Goal: Information Seeking & Learning: Find contact information

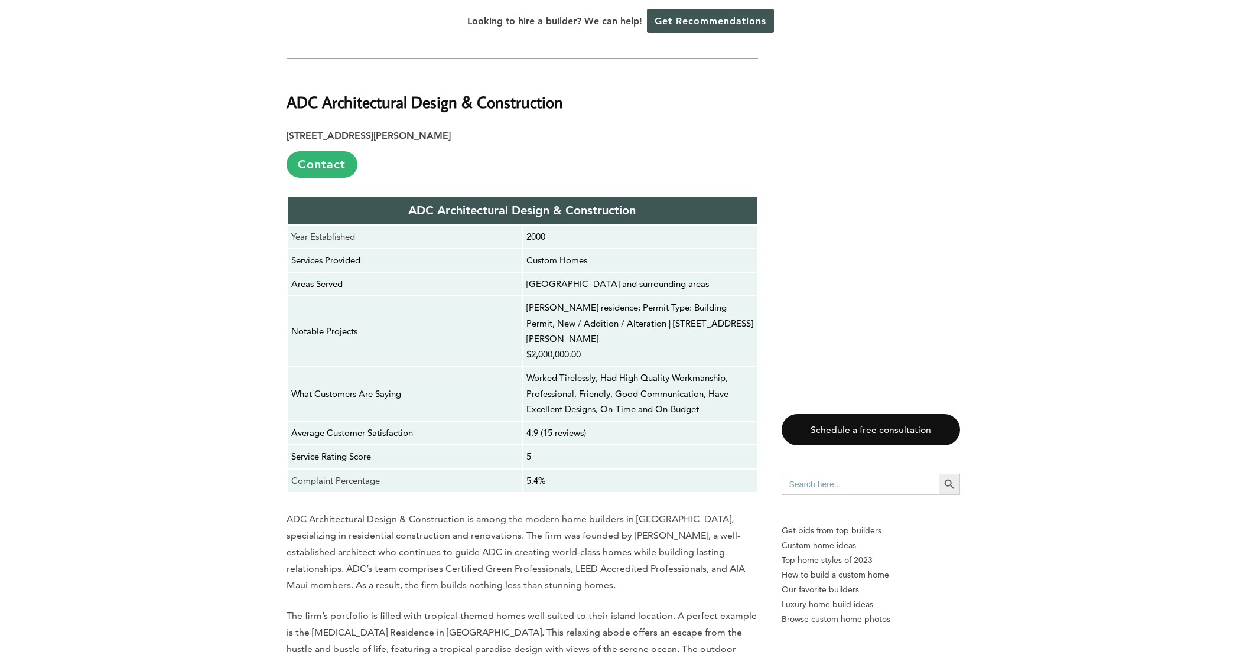
scroll to position [2664, 0]
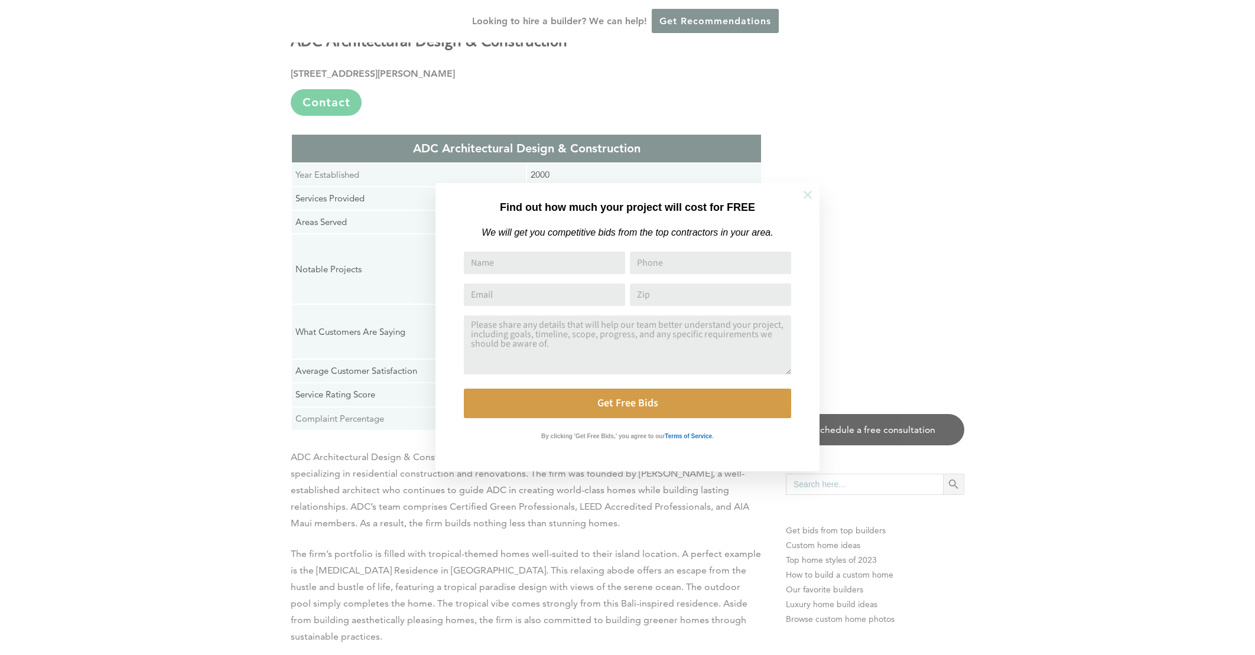
click at [811, 197] on icon at bounding box center [808, 195] width 8 height 8
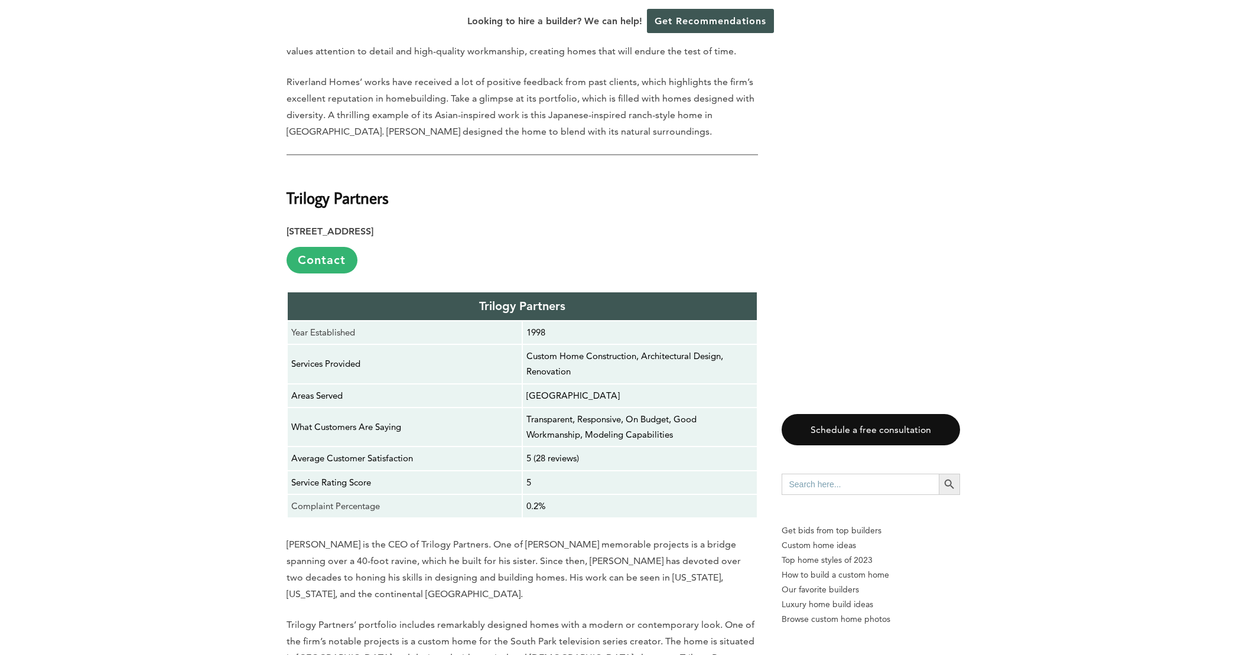
scroll to position [1172, 0]
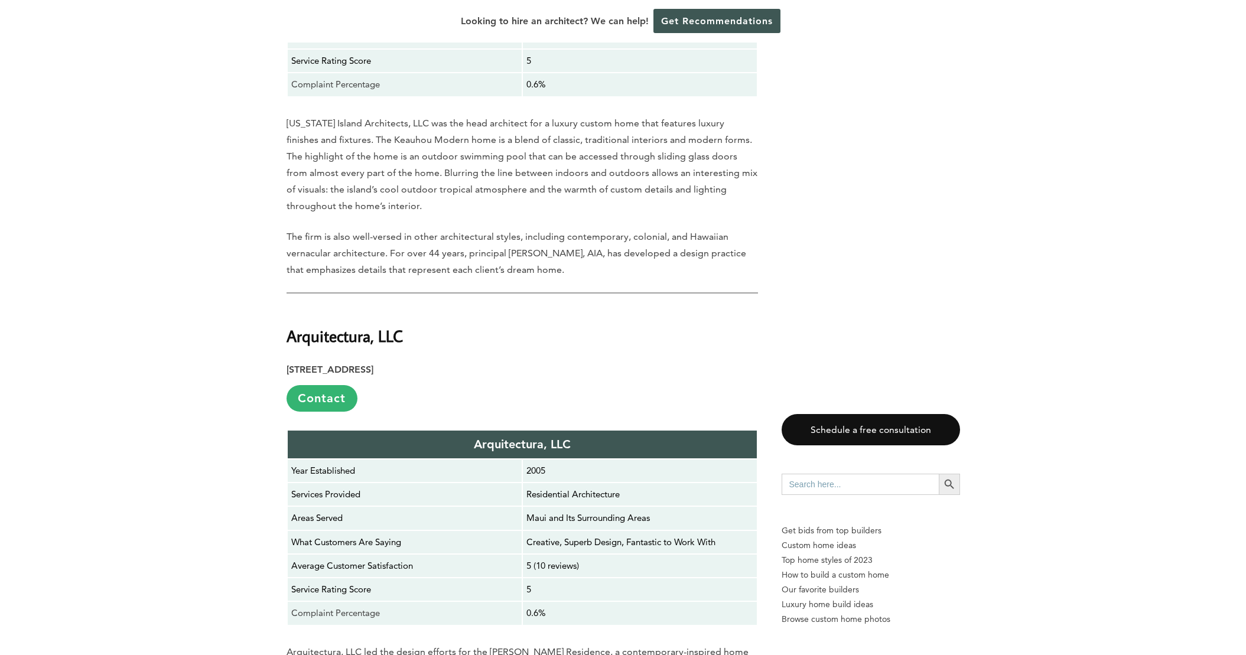
scroll to position [3489, 0]
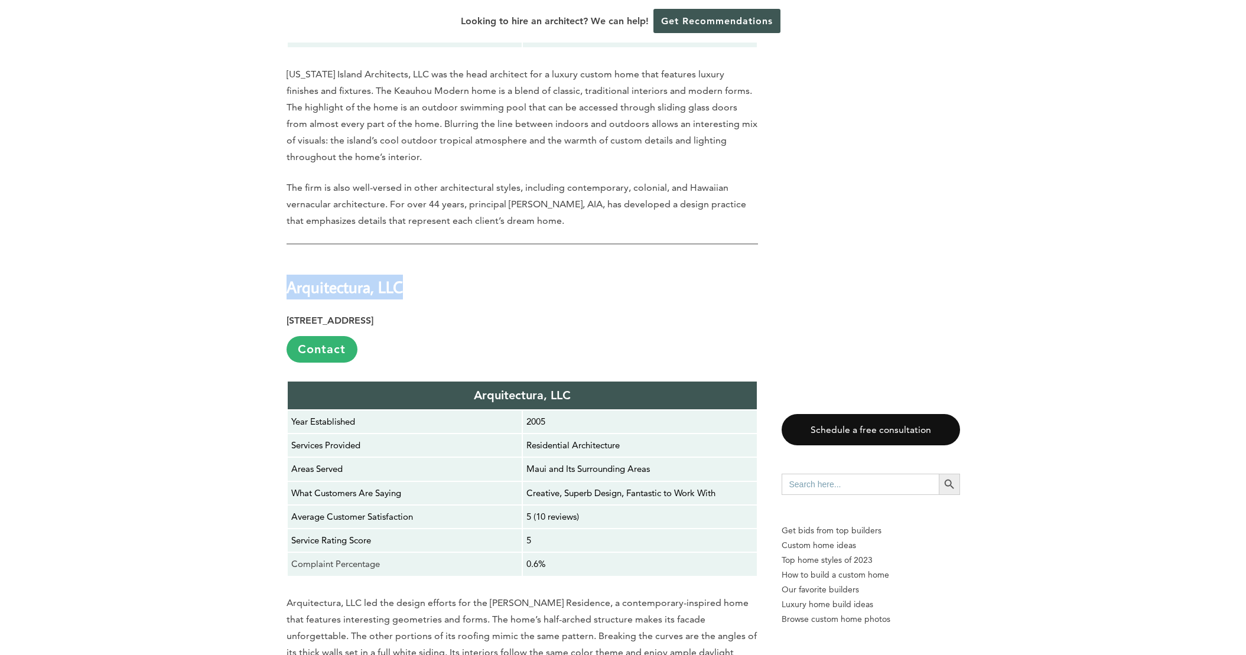
drag, startPoint x: 455, startPoint y: 261, endPoint x: 272, endPoint y: 268, distance: 182.7
copy strong "Arquitectura, LLC"
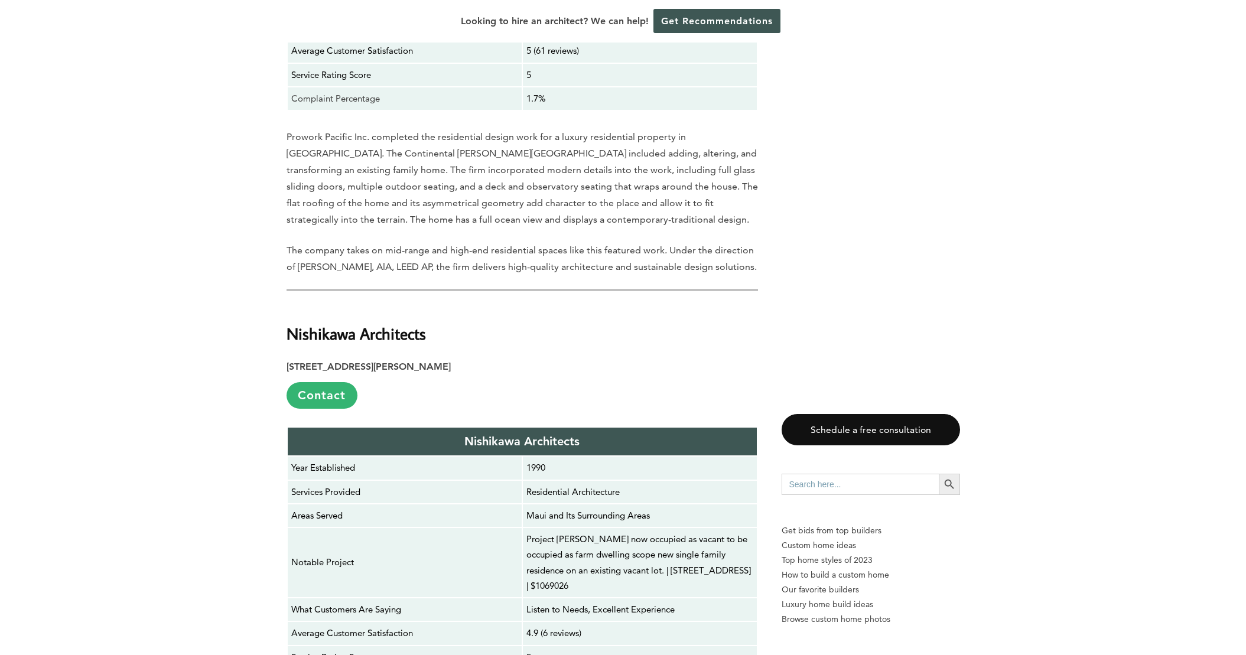
scroll to position [7811, 0]
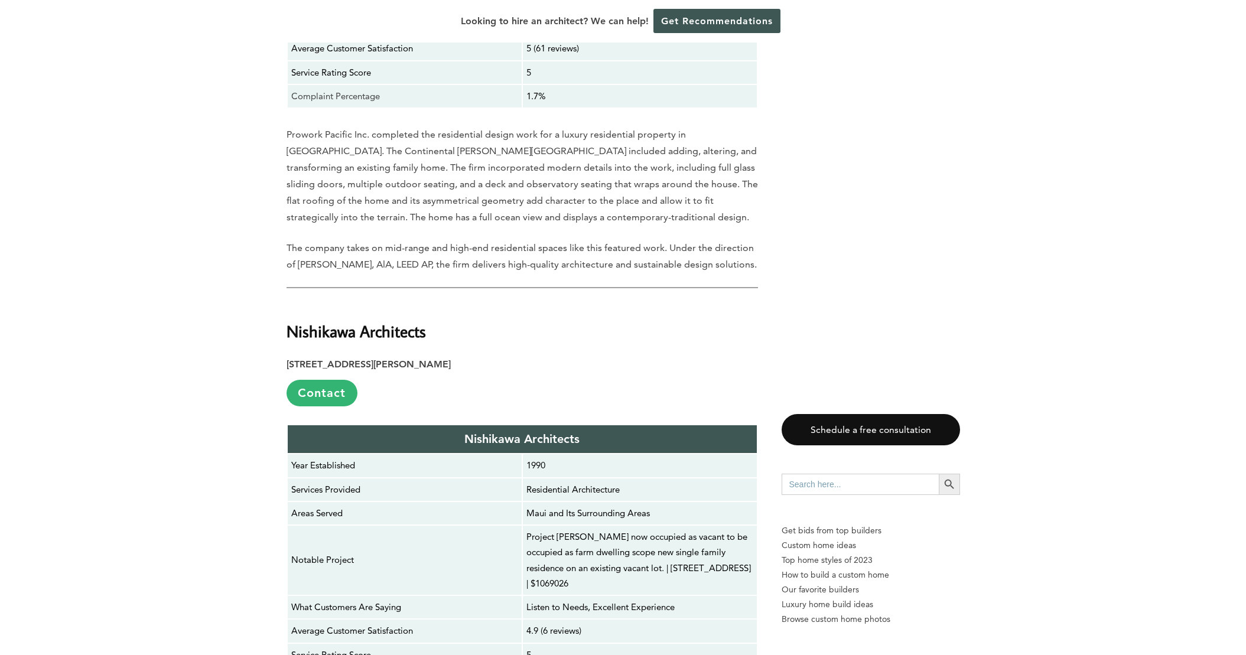
drag, startPoint x: 674, startPoint y: 463, endPoint x: 601, endPoint y: 481, distance: 75.5
click at [601, 529] on p "Project [PERSON_NAME] now occupied as vacant to be occupied as farm dwelling sc…" at bounding box center [639, 560] width 227 height 62
copy p "[STREET_ADDRESS]"
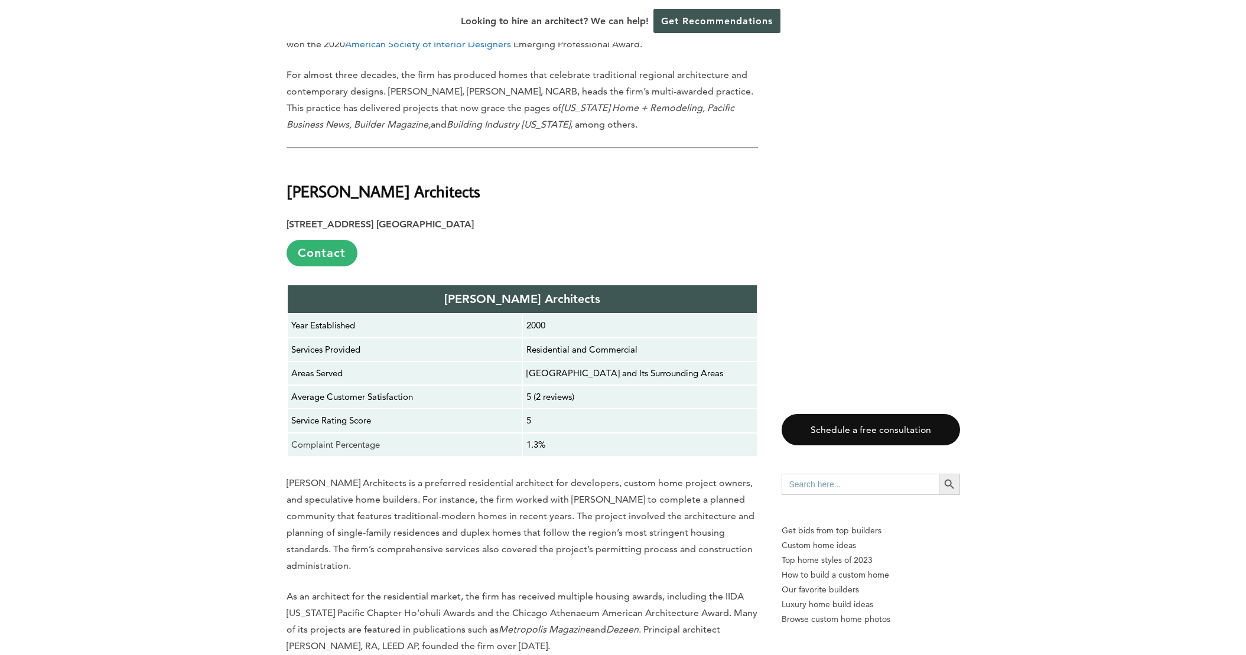
scroll to position [4732, 0]
